Goal: Task Accomplishment & Management: Use online tool/utility

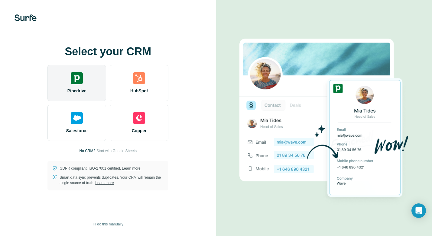
click at [84, 83] on div "Pipedrive" at bounding box center [76, 83] width 59 height 36
click at [86, 90] on span "Pipedrive" at bounding box center [76, 91] width 19 height 6
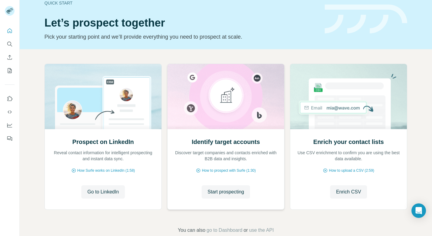
scroll to position [13, 0]
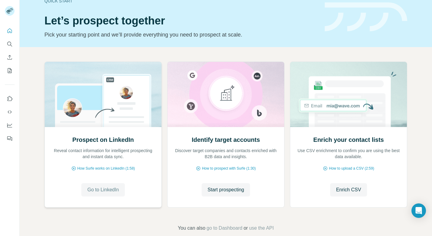
click at [105, 190] on span "Go to LinkedIn" at bounding box center [102, 189] width 31 height 7
